Goal: Information Seeking & Learning: Learn about a topic

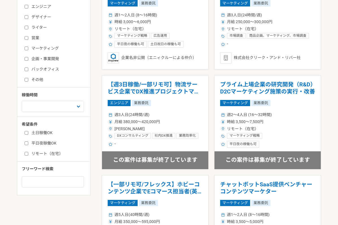
scroll to position [138, 0]
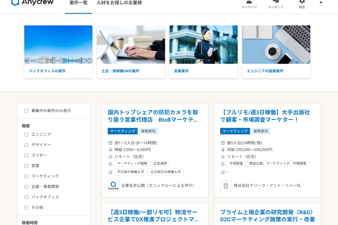
scroll to position [9, 0]
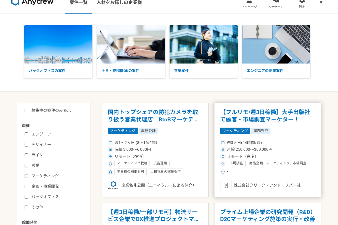
click at [233, 123] on h1 "【フルリモ/週3日稼働】大手出版社で顧客・市場調査マーケター！" at bounding box center [267, 116] width 95 height 14
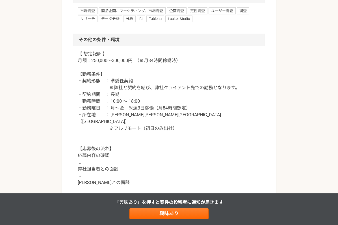
scroll to position [497, 0]
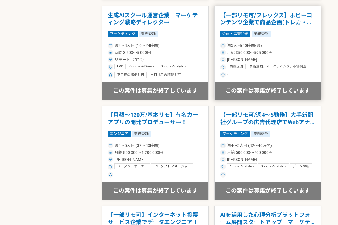
scroll to position [809, 0]
